Goal: Task Accomplishment & Management: Manage account settings

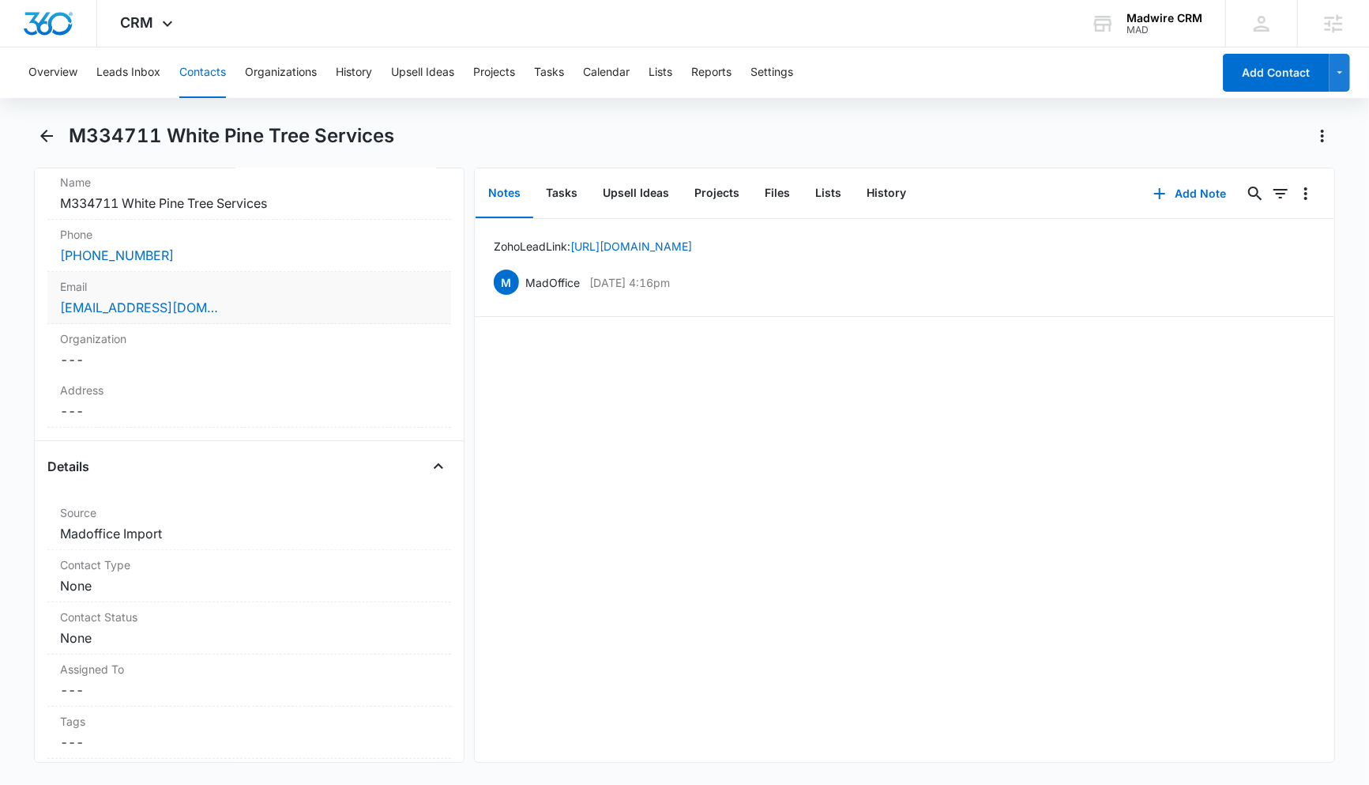
scroll to position [421, 0]
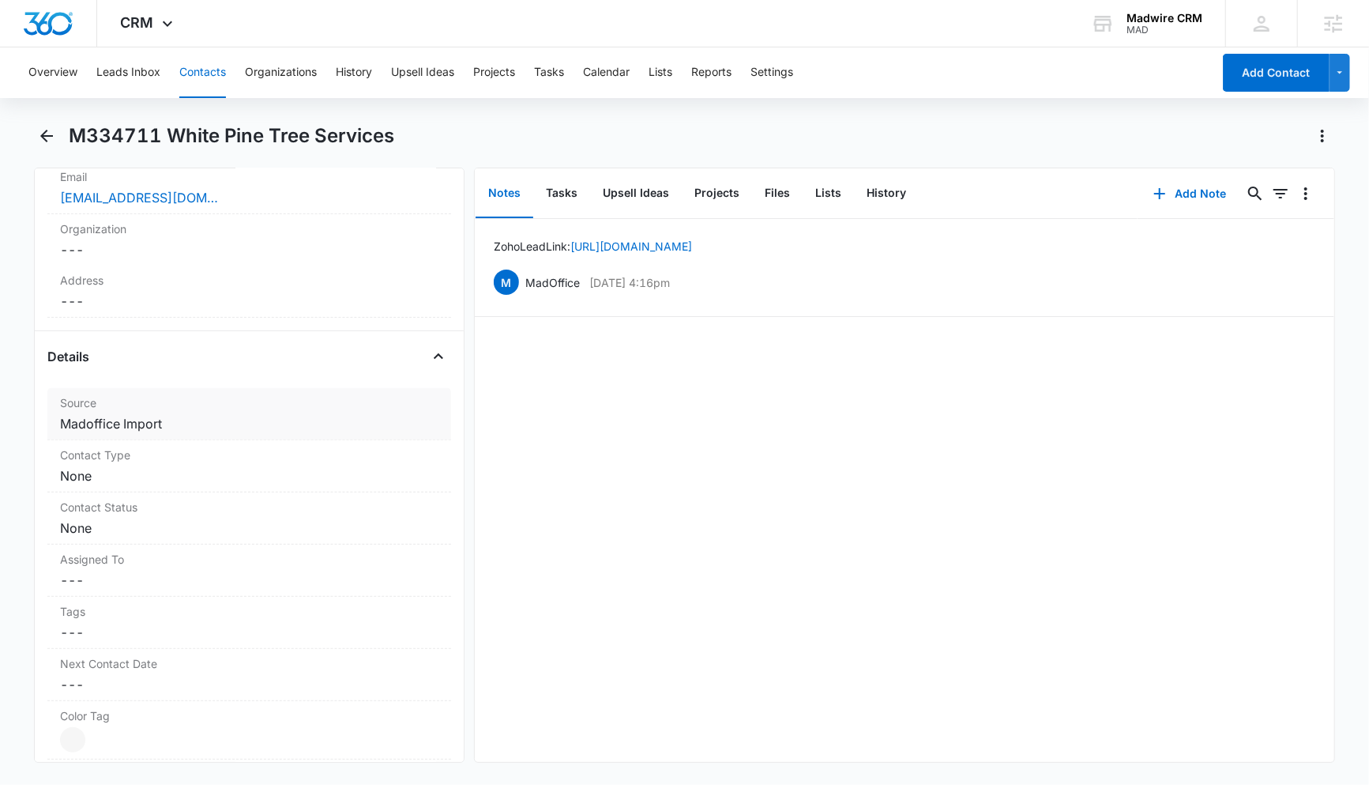
click at [166, 424] on dd "Cancel Save Changes Madoffice Import" at bounding box center [249, 423] width 378 height 19
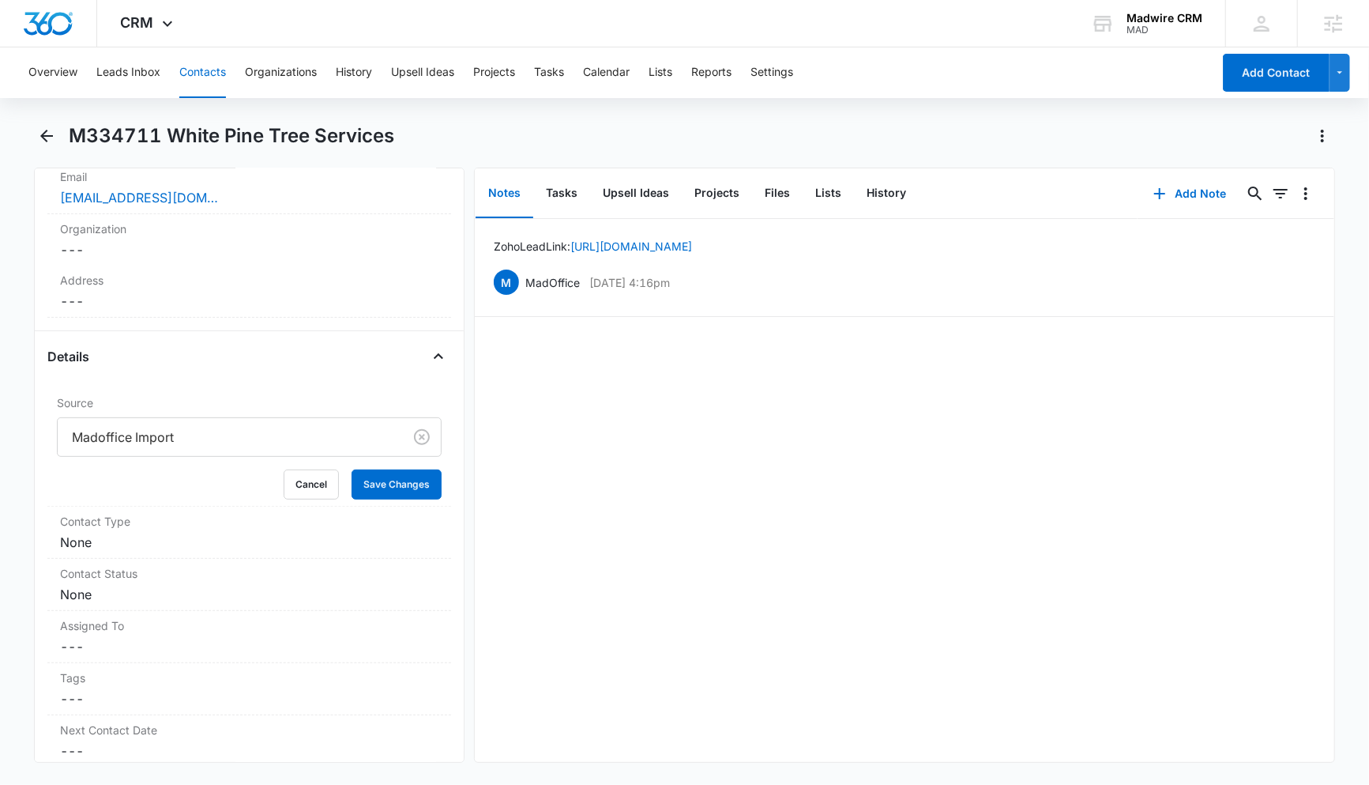
click at [165, 435] on div at bounding box center [227, 437] width 311 height 22
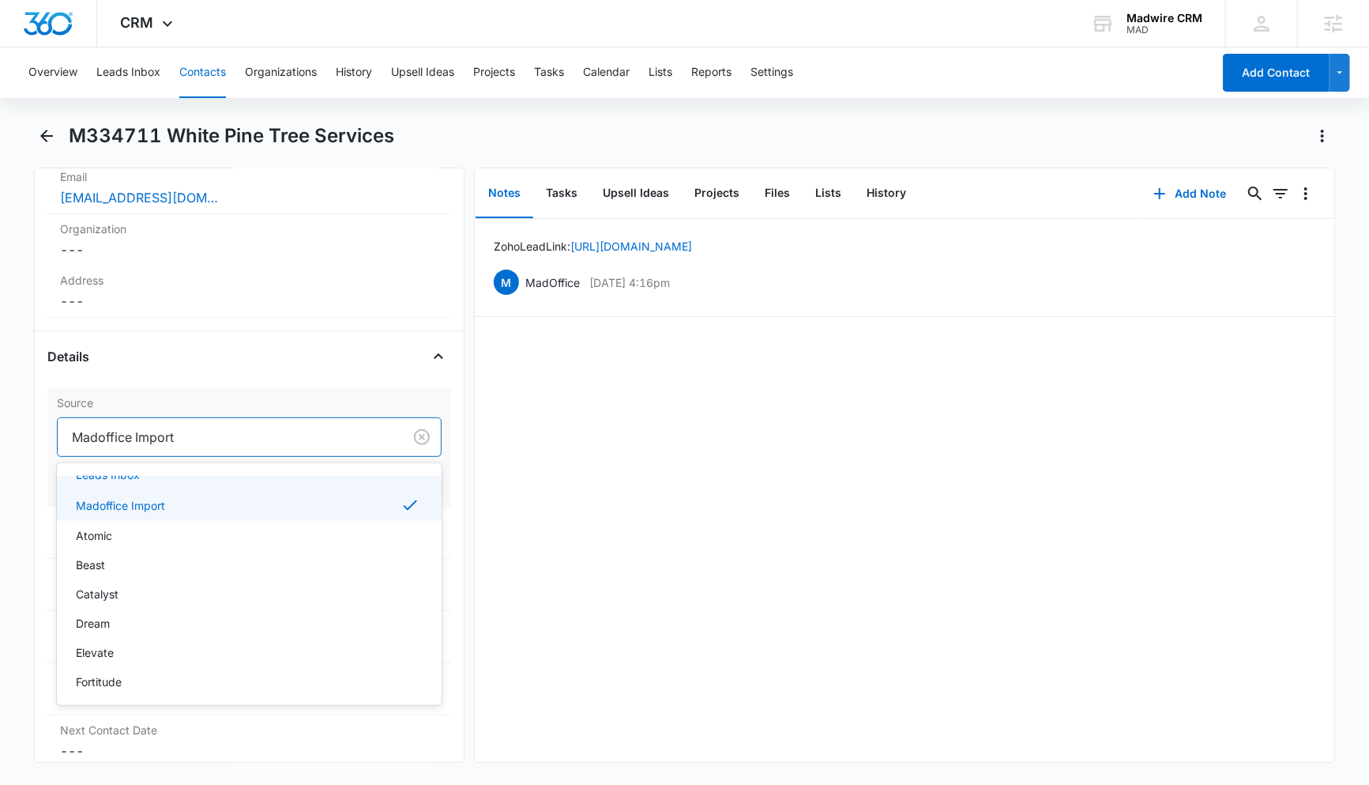
scroll to position [105, 0]
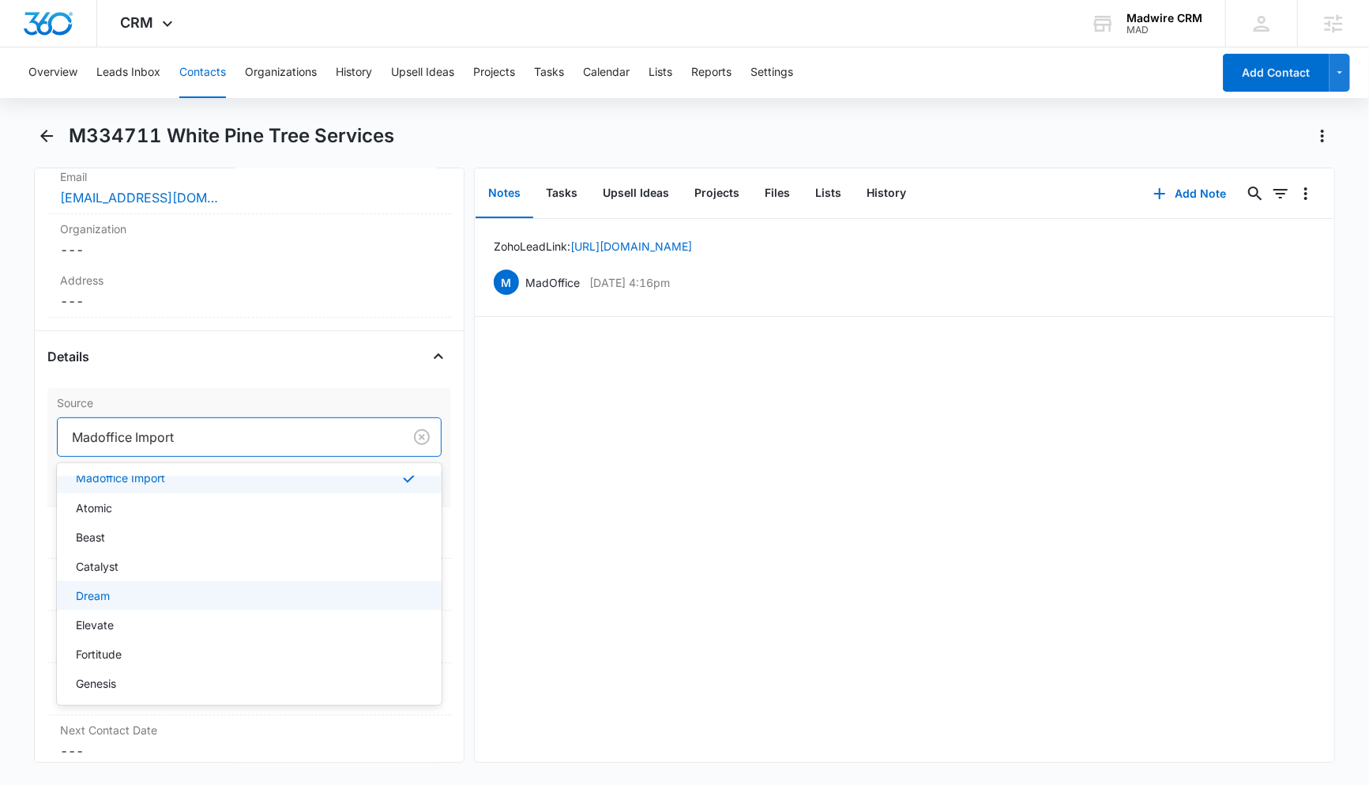
click at [205, 589] on div "Dream" at bounding box center [248, 595] width 344 height 17
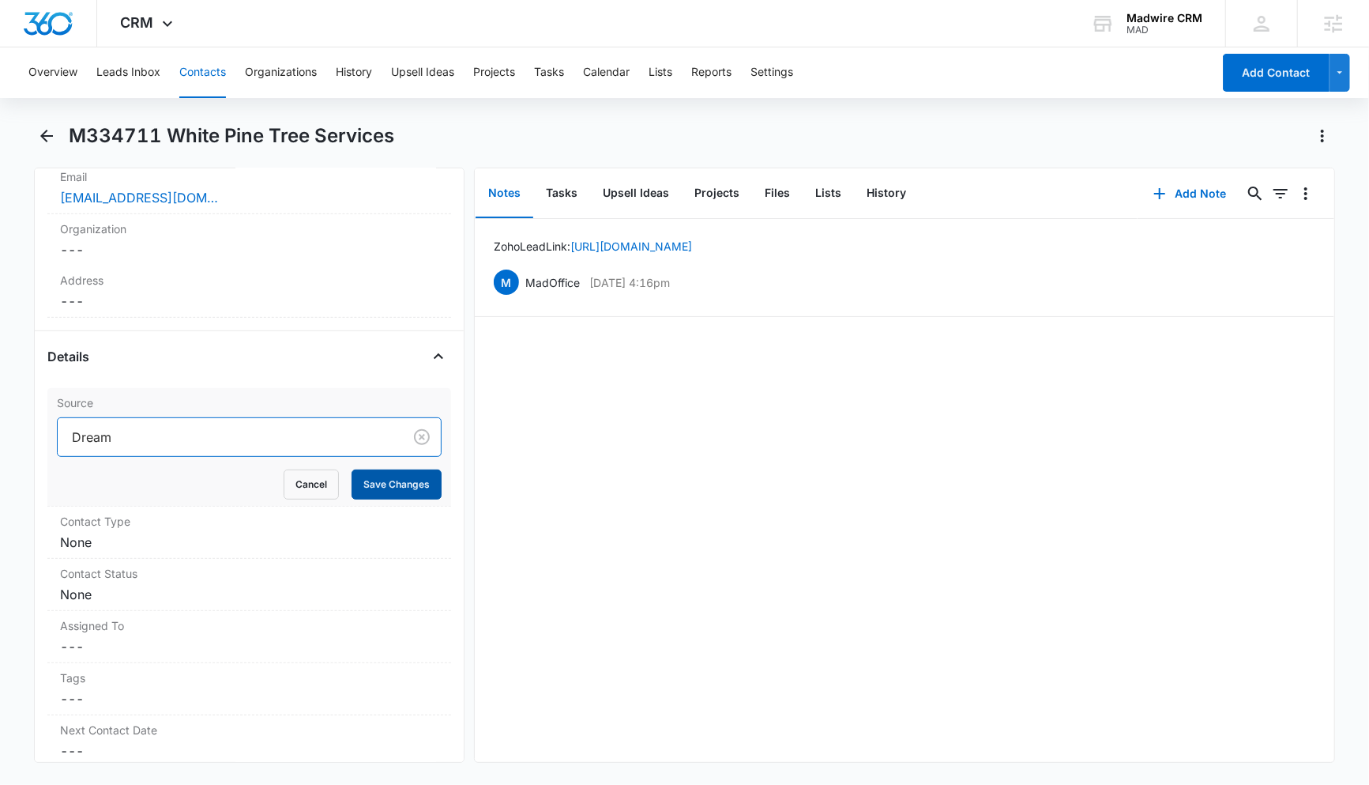
click at [374, 481] on button "Save Changes" at bounding box center [397, 484] width 90 height 30
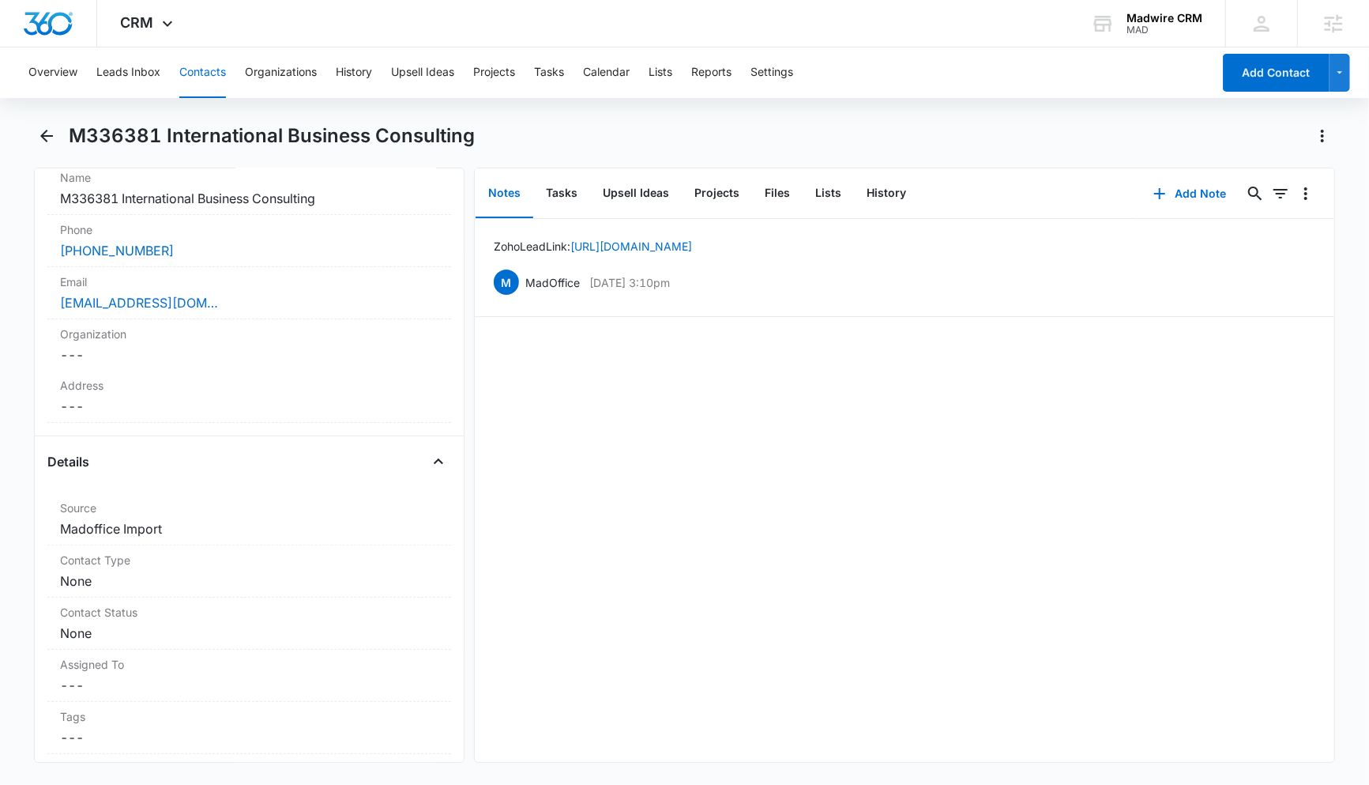
scroll to position [526, 0]
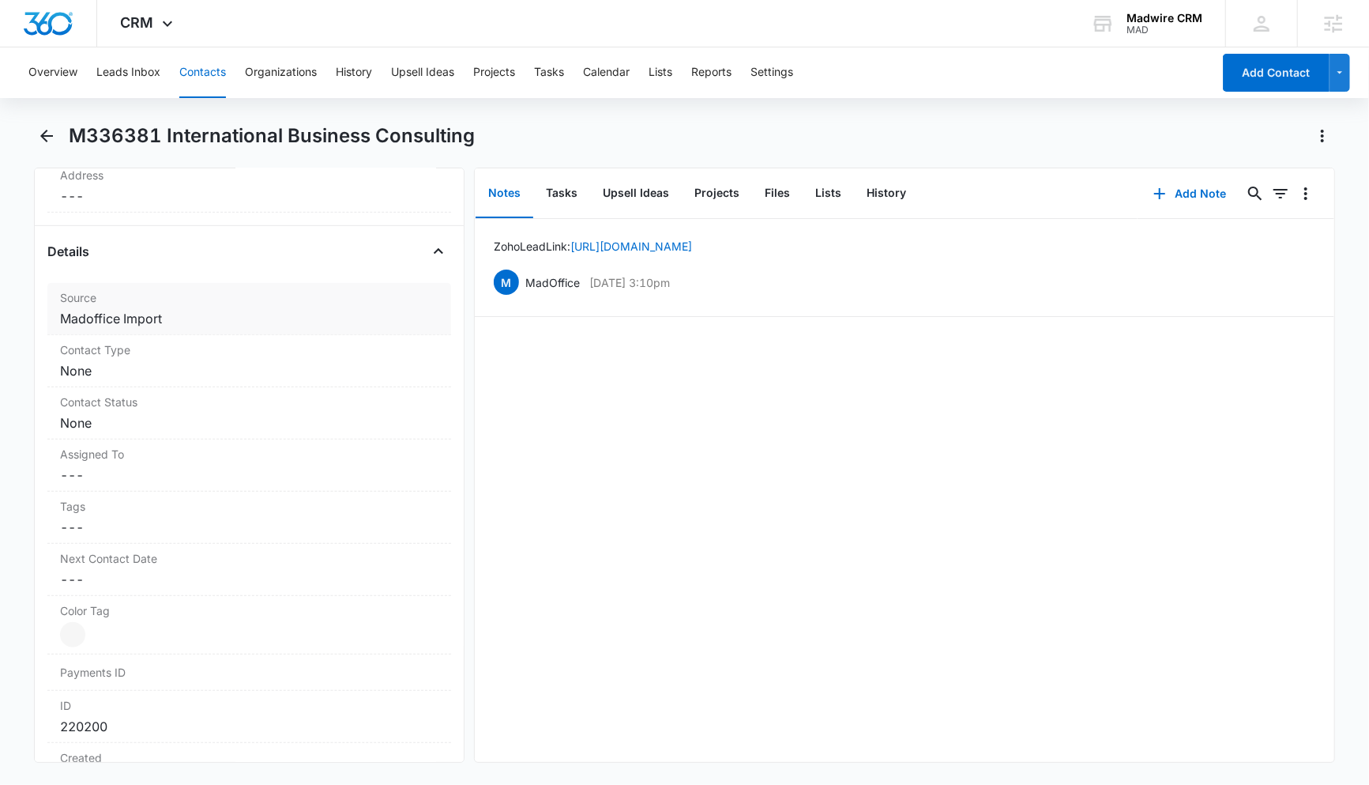
click at [171, 328] on dd "Cancel Save Changes Madoffice Import" at bounding box center [249, 318] width 378 height 19
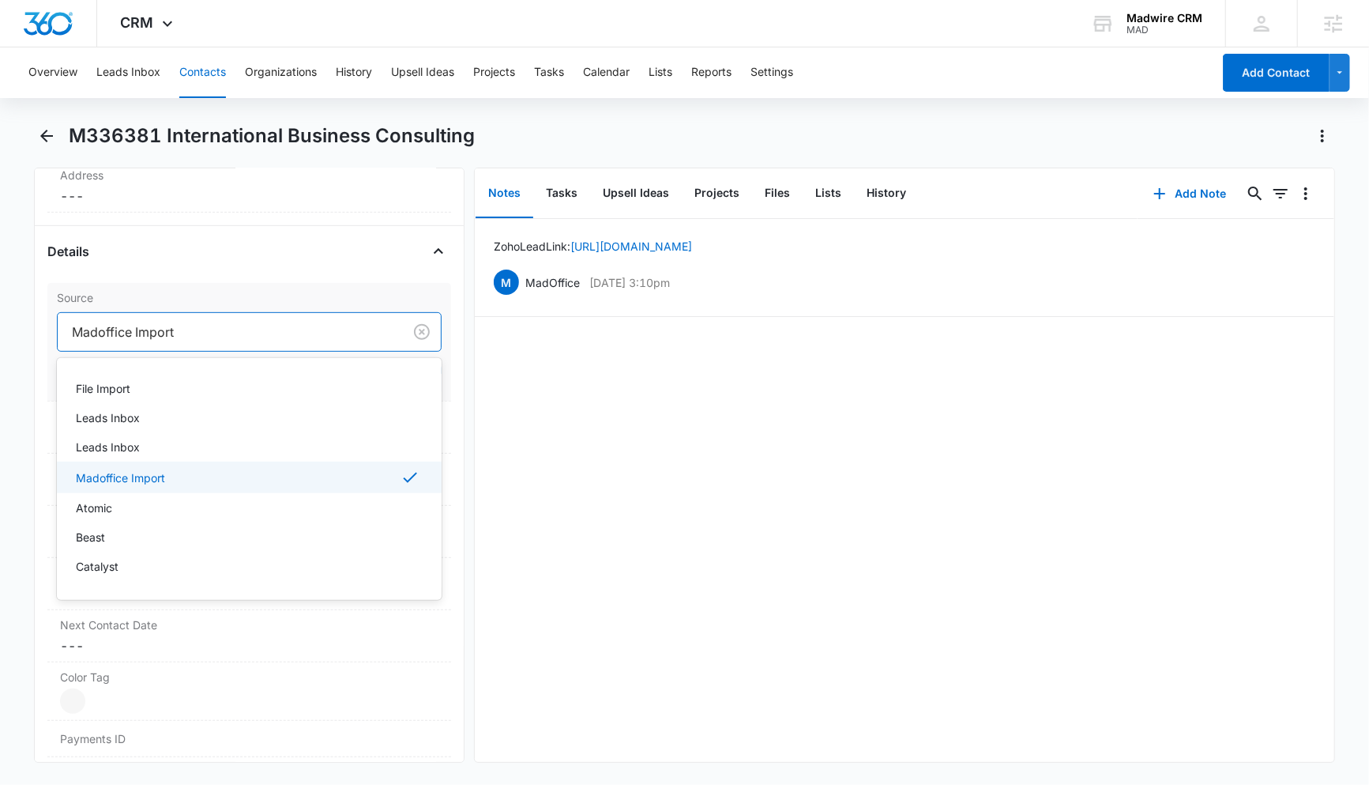
click at [184, 343] on div at bounding box center [227, 332] width 311 height 22
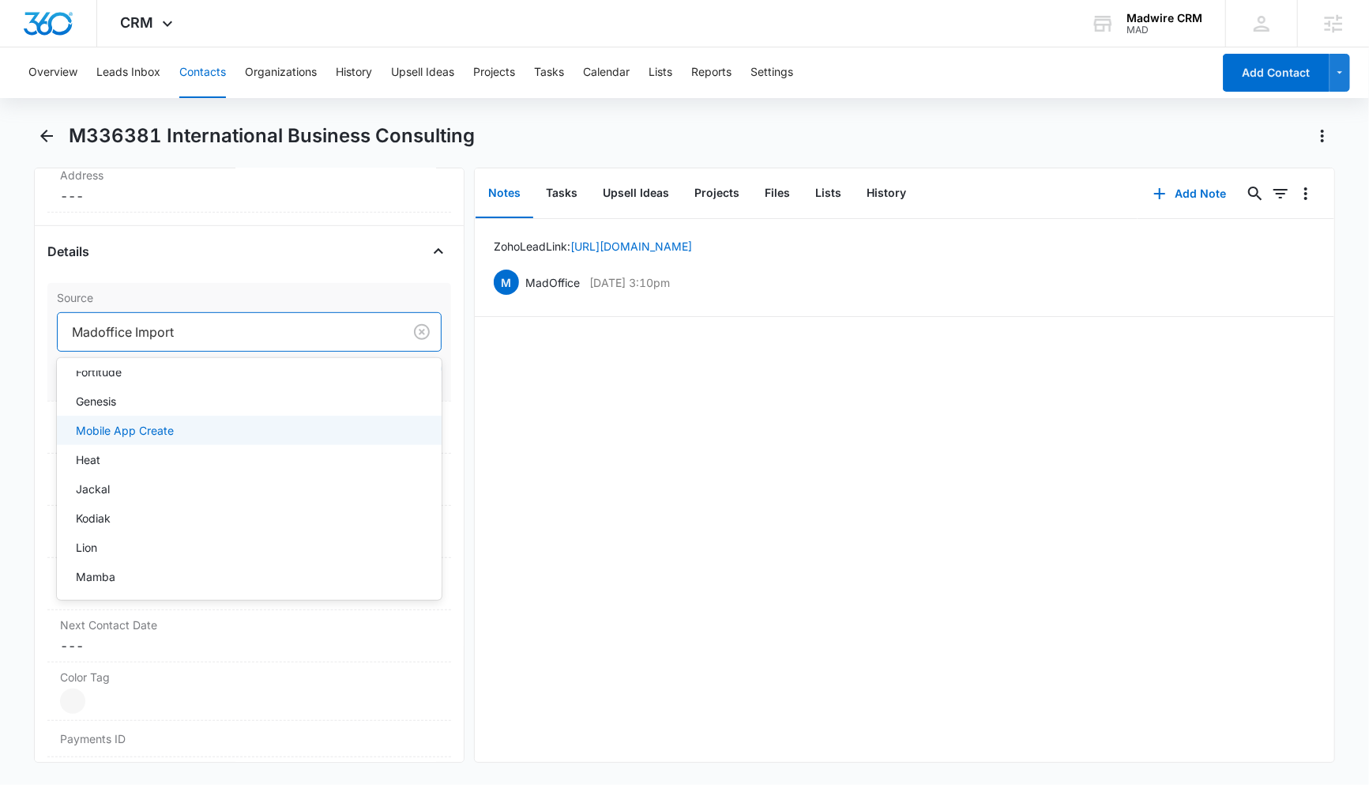
scroll to position [316, 0]
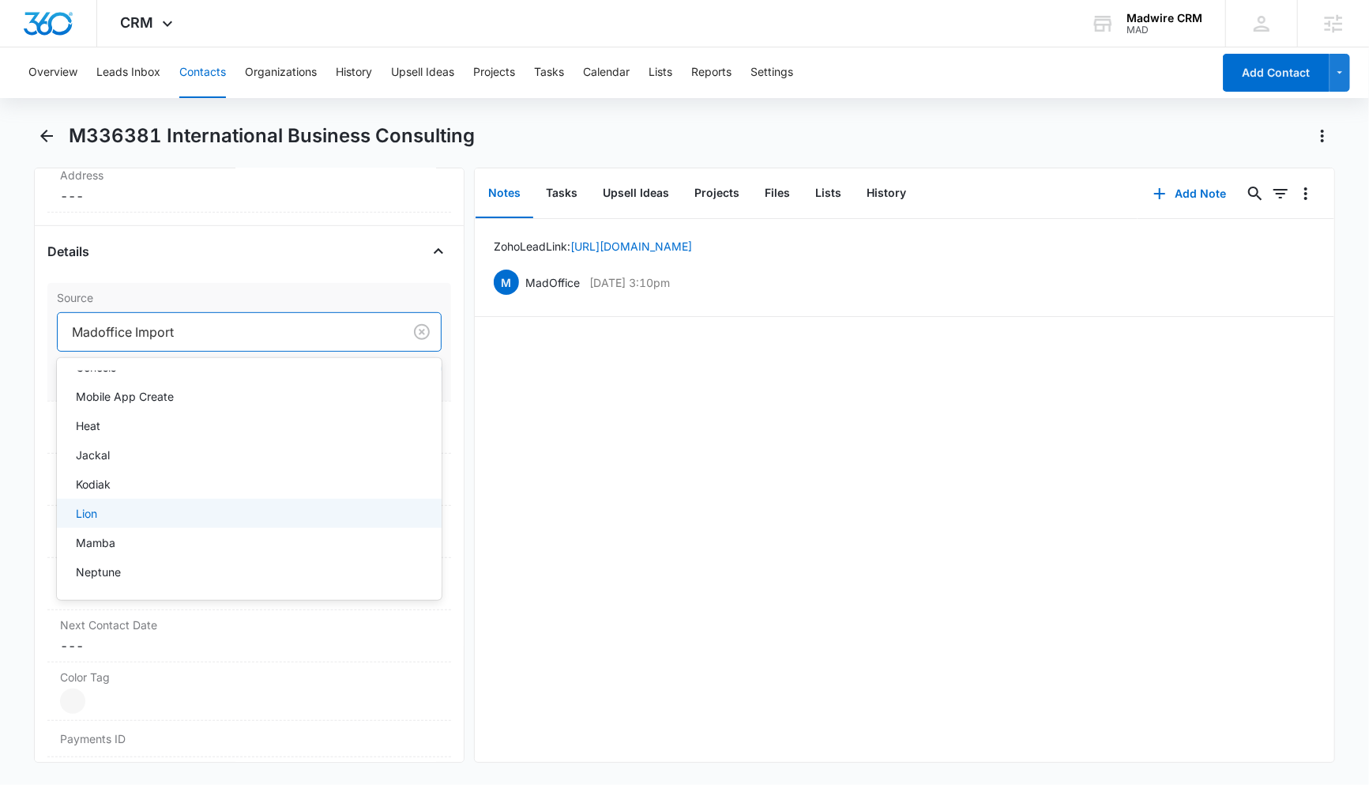
click at [270, 528] on div "Lion" at bounding box center [249, 513] width 385 height 29
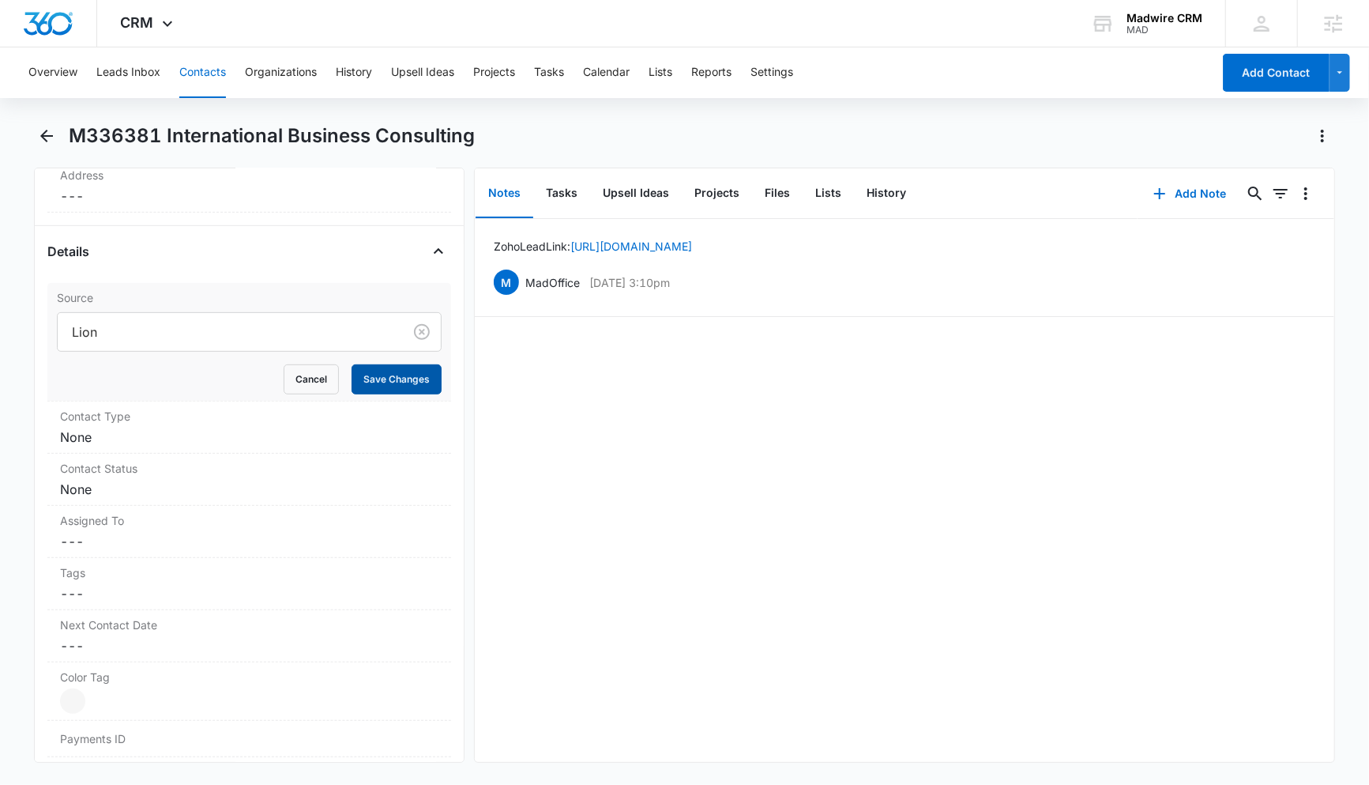
click at [370, 394] on button "Save Changes" at bounding box center [397, 379] width 90 height 30
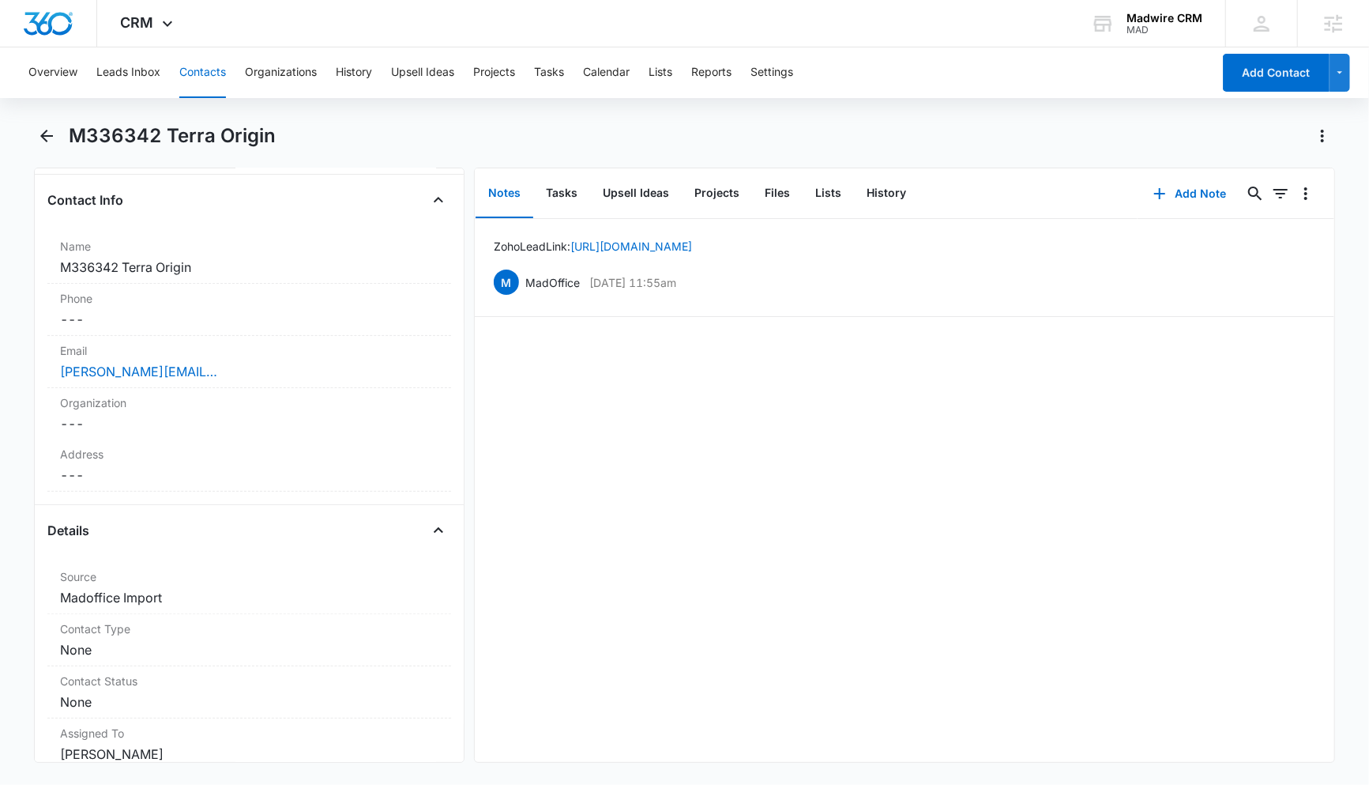
scroll to position [316, 0]
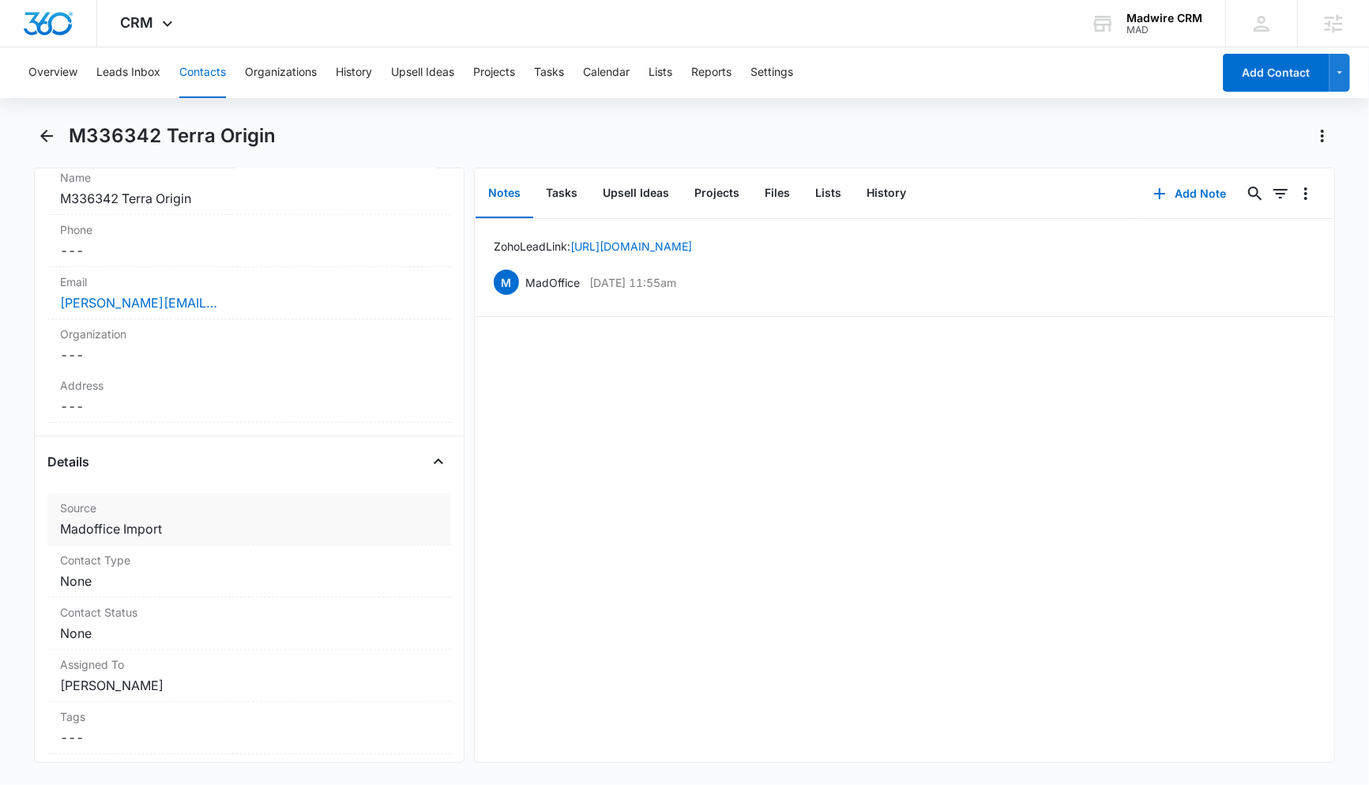
click at [248, 525] on dd "Cancel Save Changes Madoffice Import" at bounding box center [249, 528] width 378 height 19
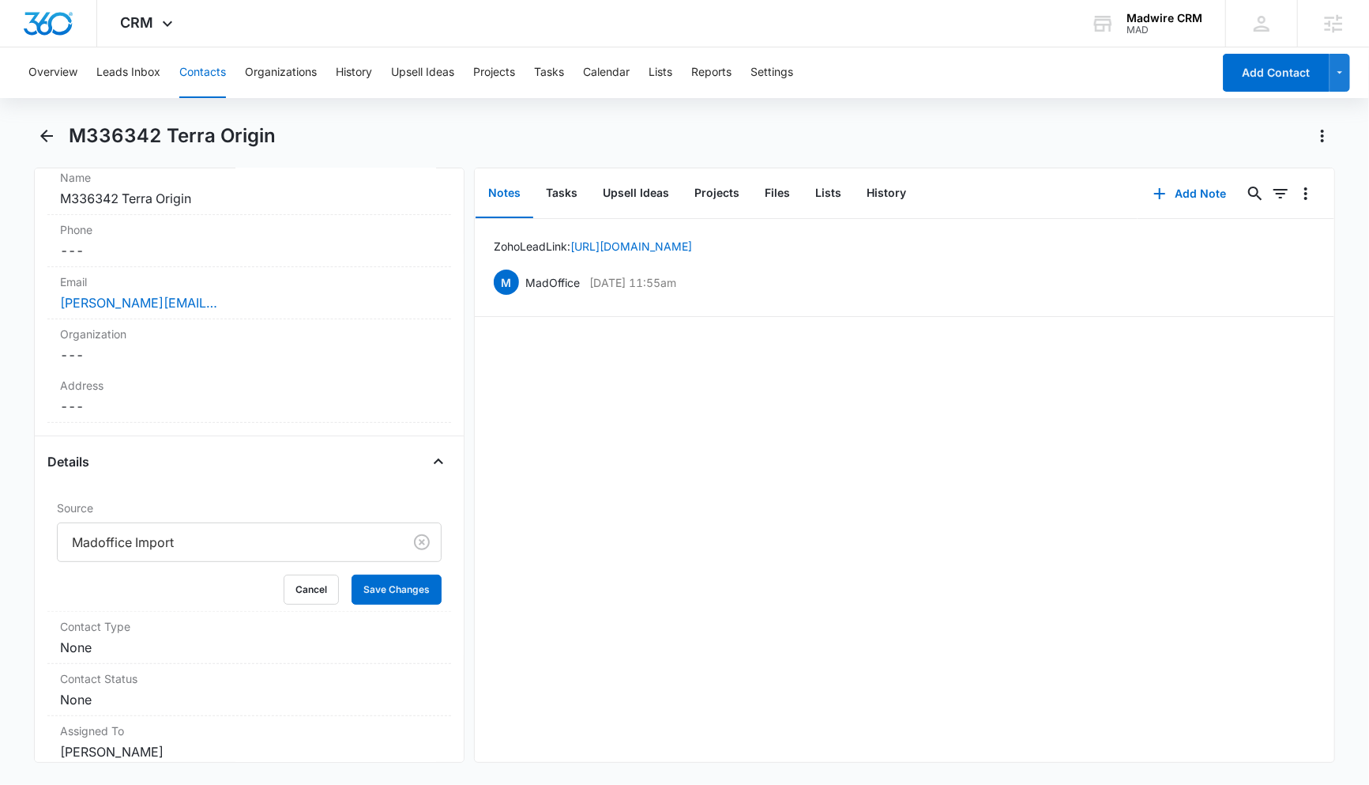
click at [251, 544] on div at bounding box center [227, 542] width 311 height 22
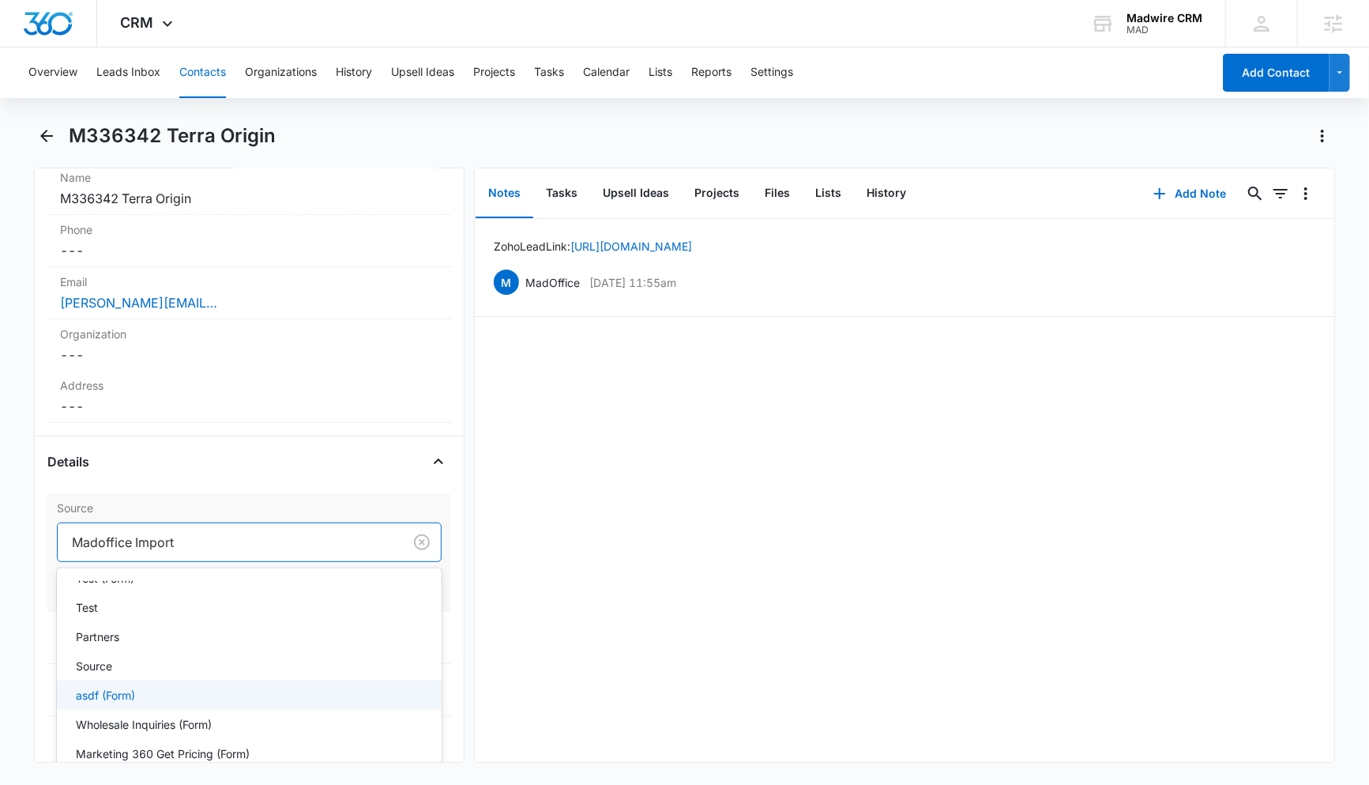
scroll to position [1613, 0]
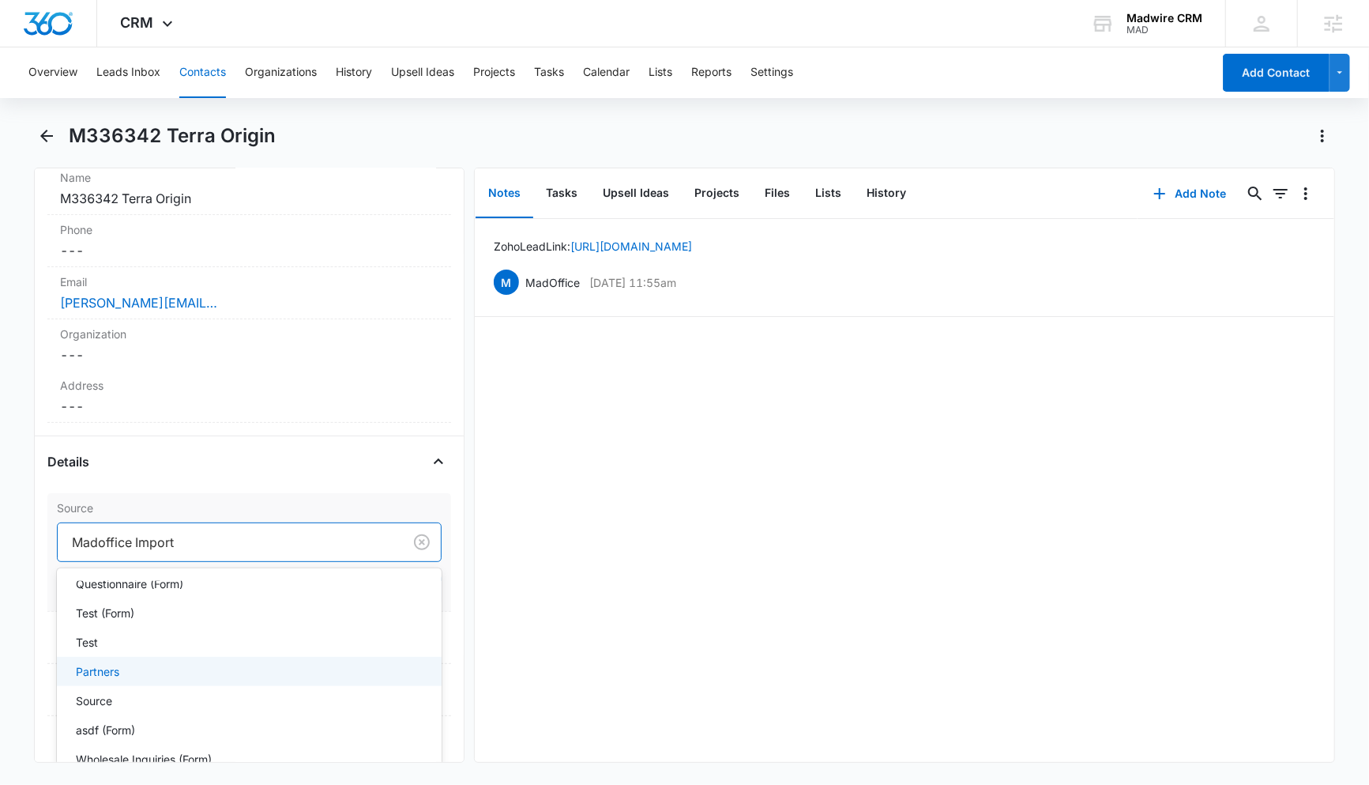
click at [288, 670] on div "Partners" at bounding box center [248, 671] width 344 height 17
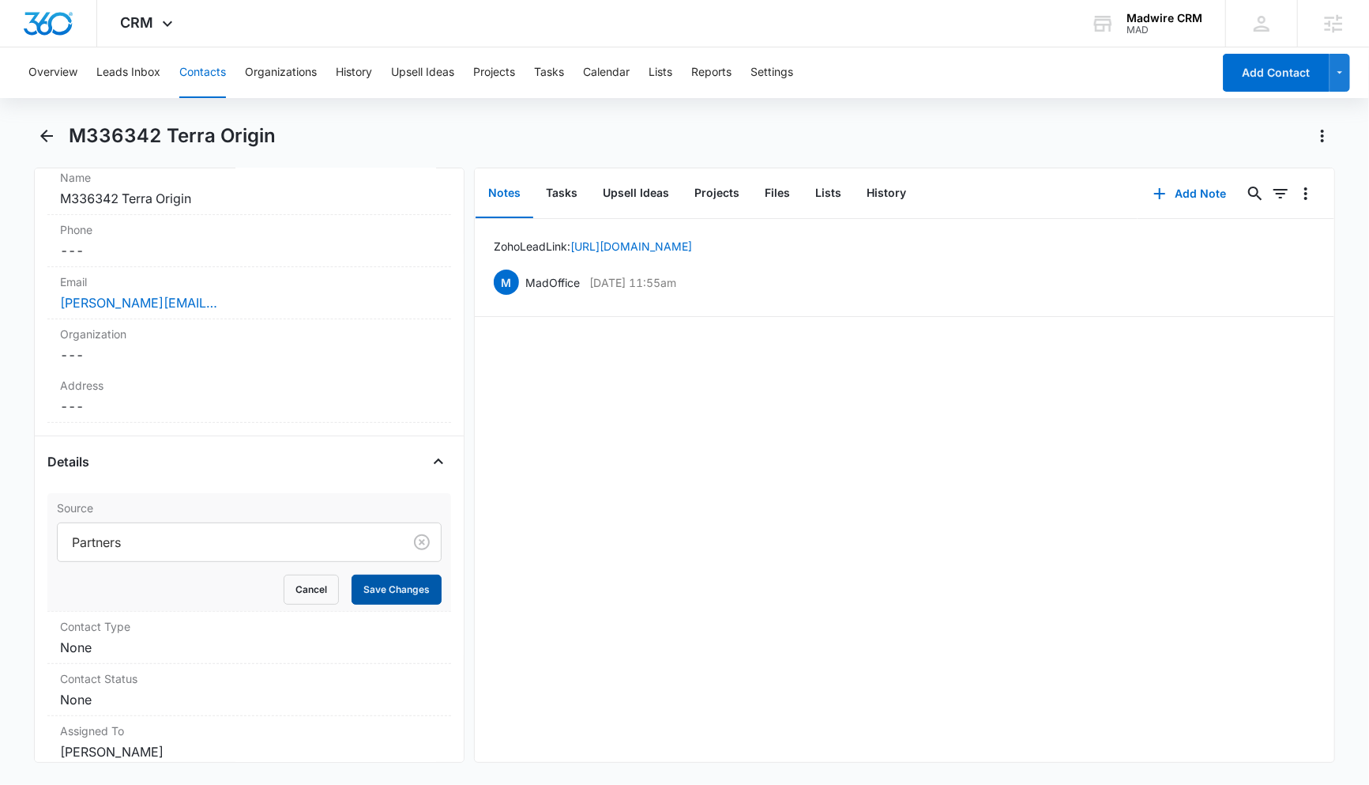
click at [371, 586] on button "Save Changes" at bounding box center [397, 589] width 90 height 30
